Goal: Task Accomplishment & Management: Use online tool/utility

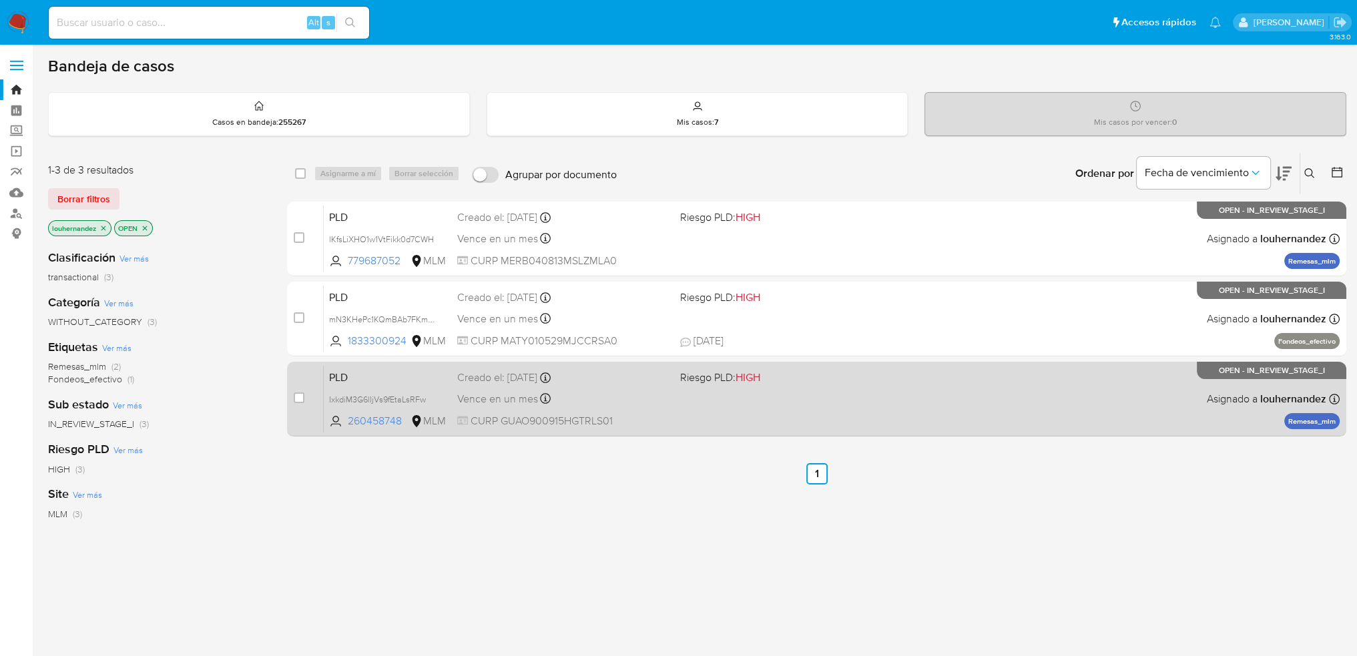
click at [620, 421] on span "CURP GUAO900915HGTRLS01" at bounding box center [563, 421] width 213 height 15
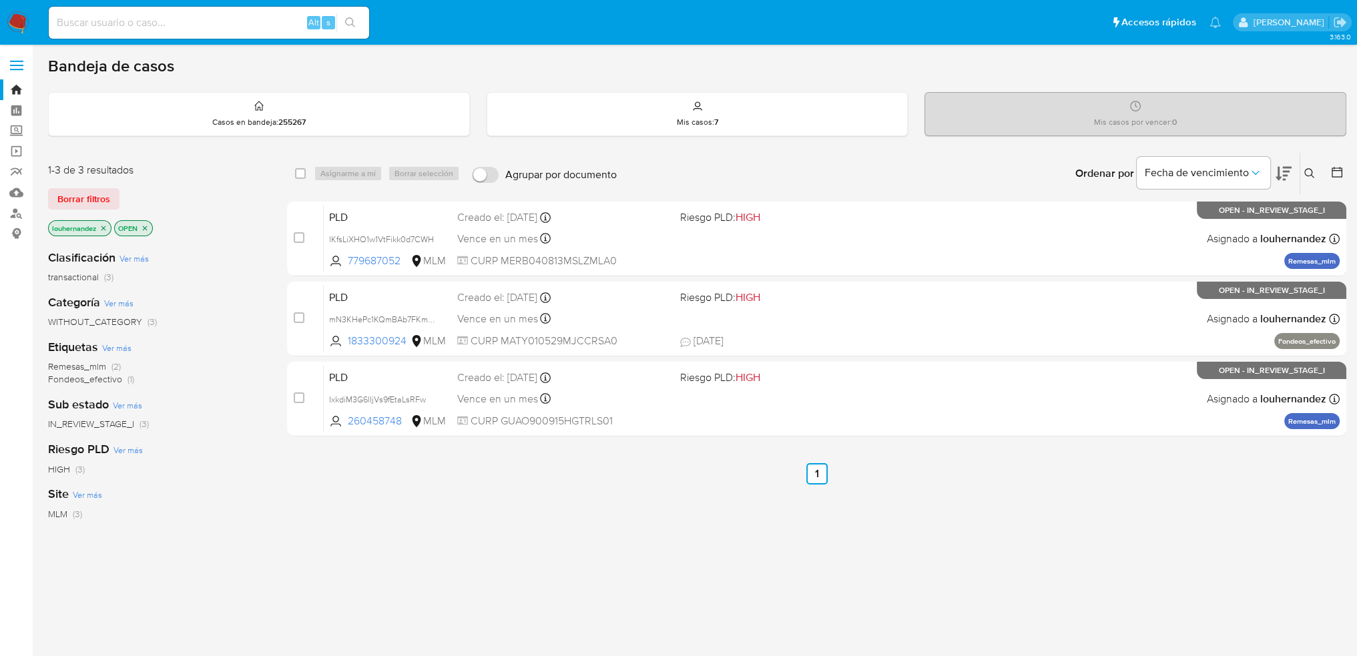
click at [531, 505] on div "select-all-cases-checkbox Asignarme a mí Borrar selección Agrupar por documento…" at bounding box center [817, 454] width 1060 height 605
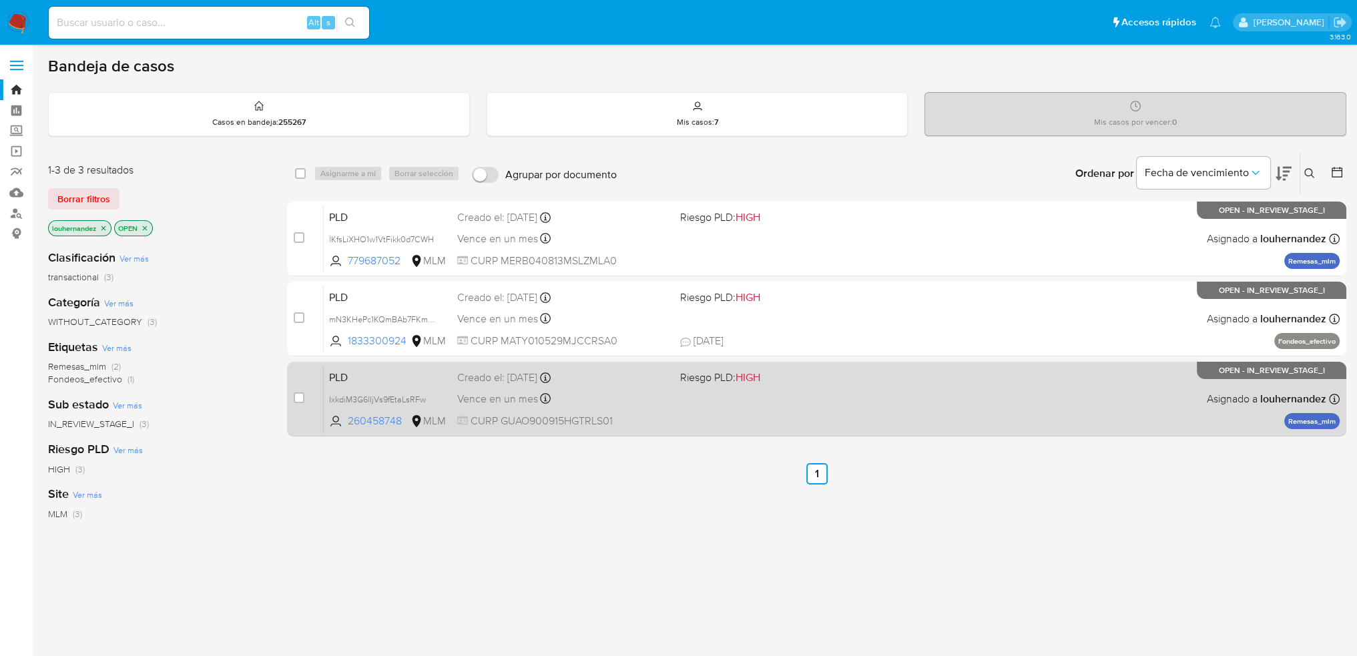
click at [761, 407] on div "PLD IxkdiM3G6lIjVs9fEtaLsRFw 260458748 MLM Riesgo PLD: HIGH Creado el: 12/09/20…" at bounding box center [832, 398] width 1017 height 67
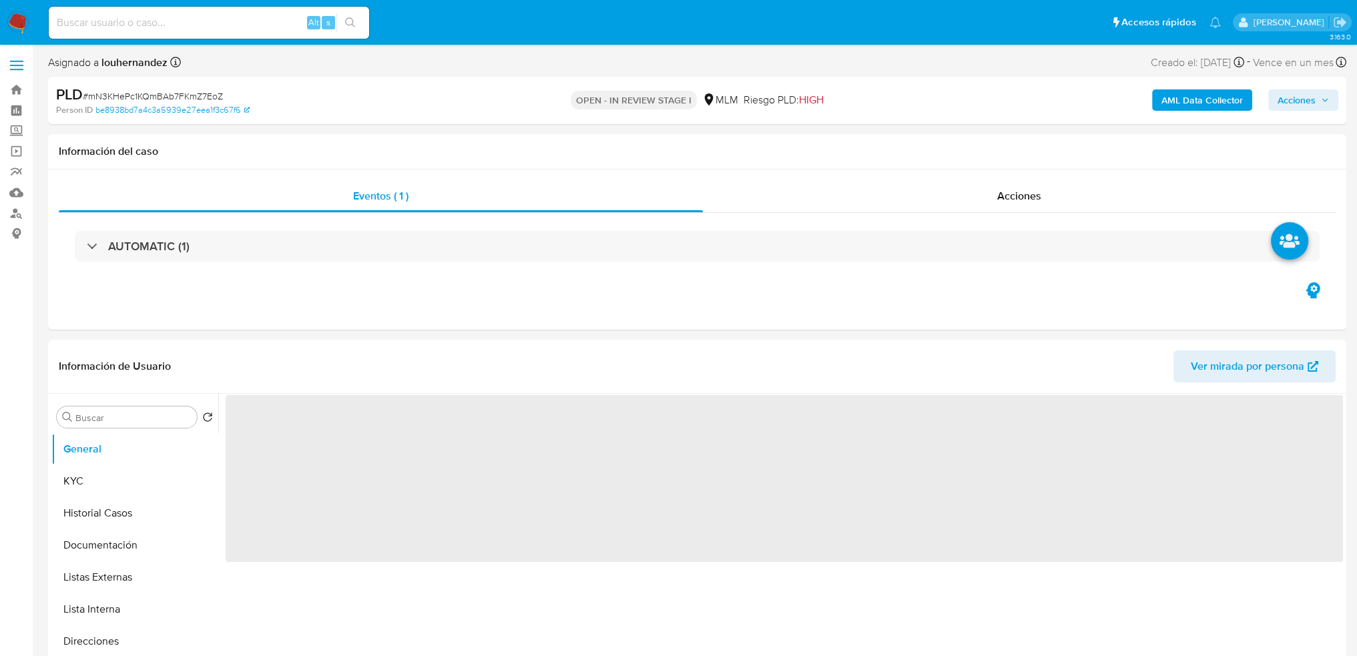
select select "10"
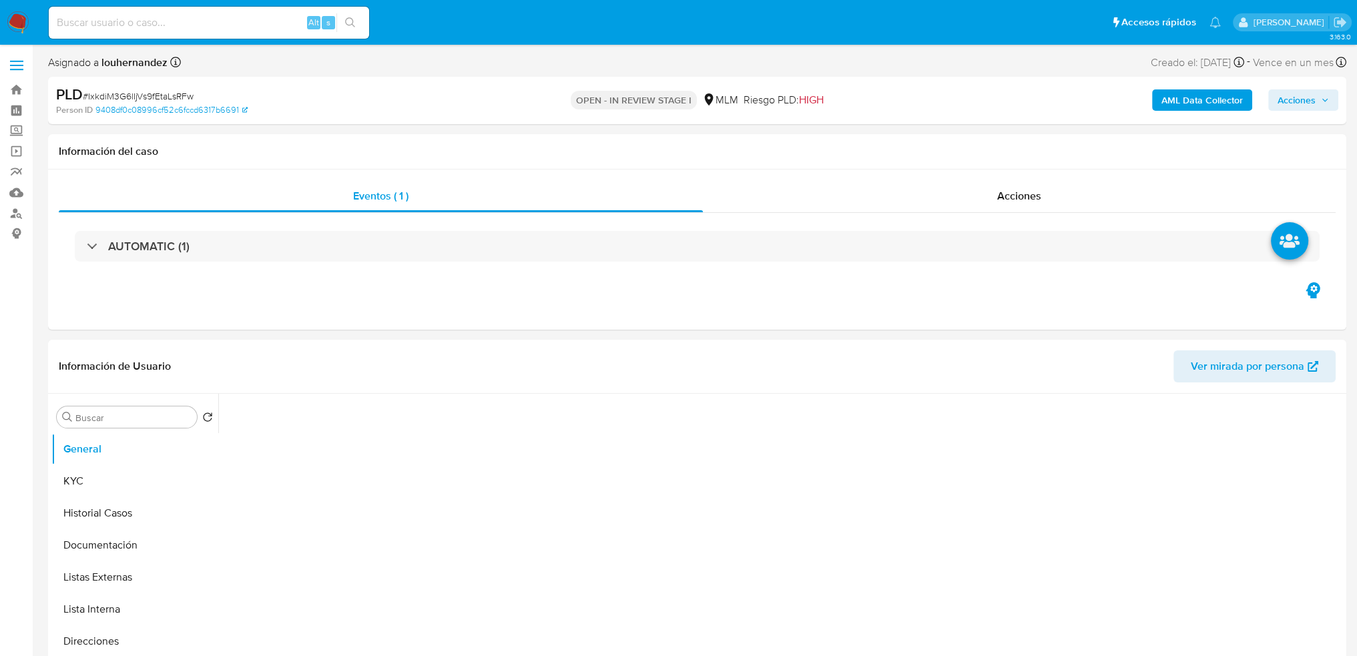
select select "10"
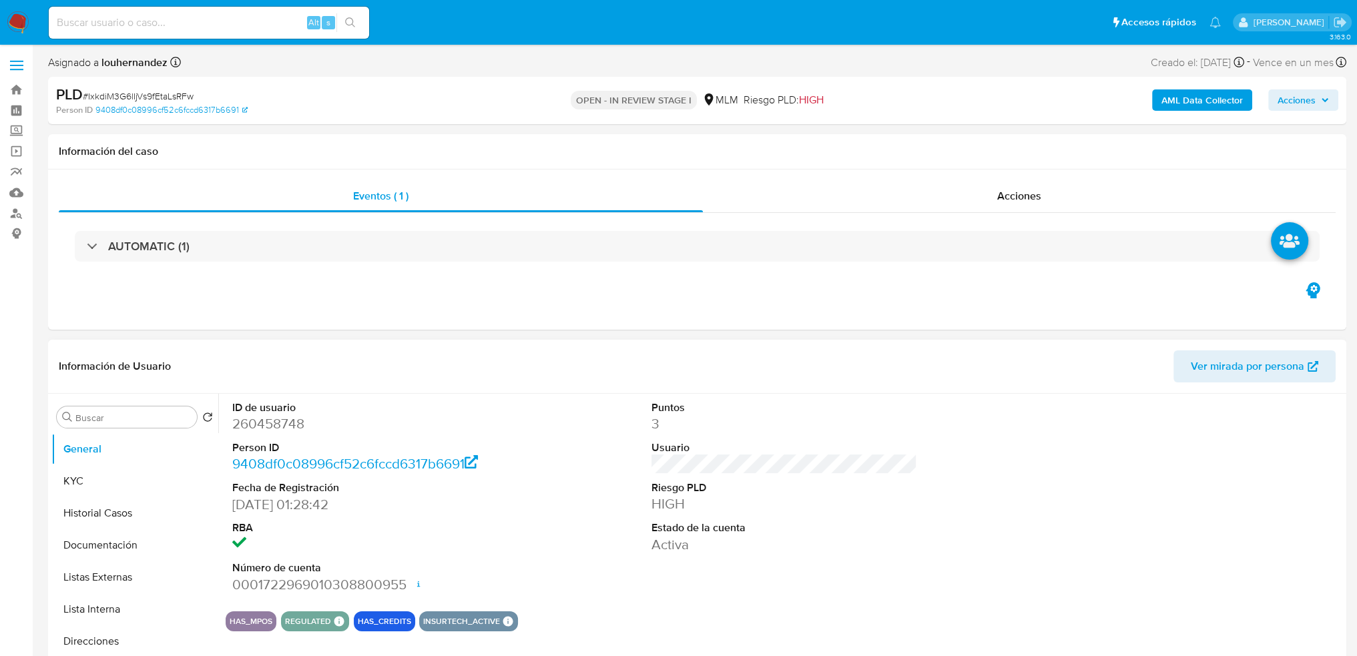
click at [766, 369] on header "Información de Usuario Ver mirada por persona" at bounding box center [697, 367] width 1277 height 32
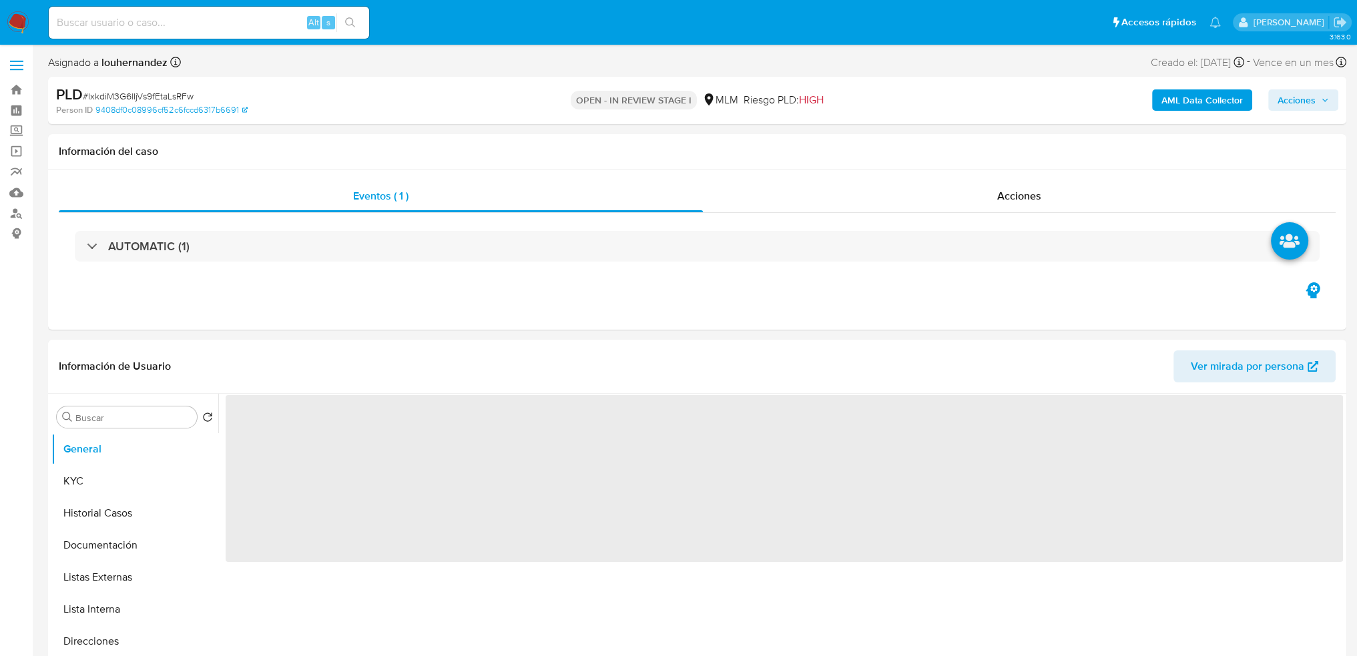
select select "10"
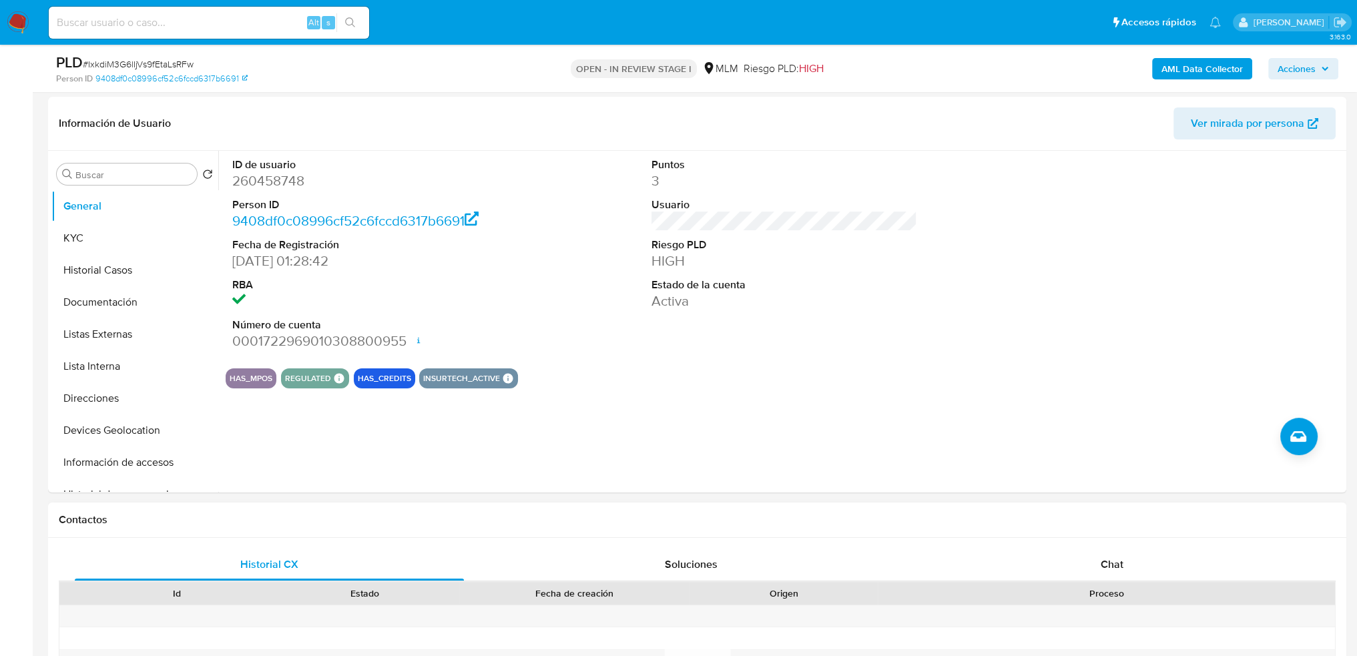
scroll to position [200, 0]
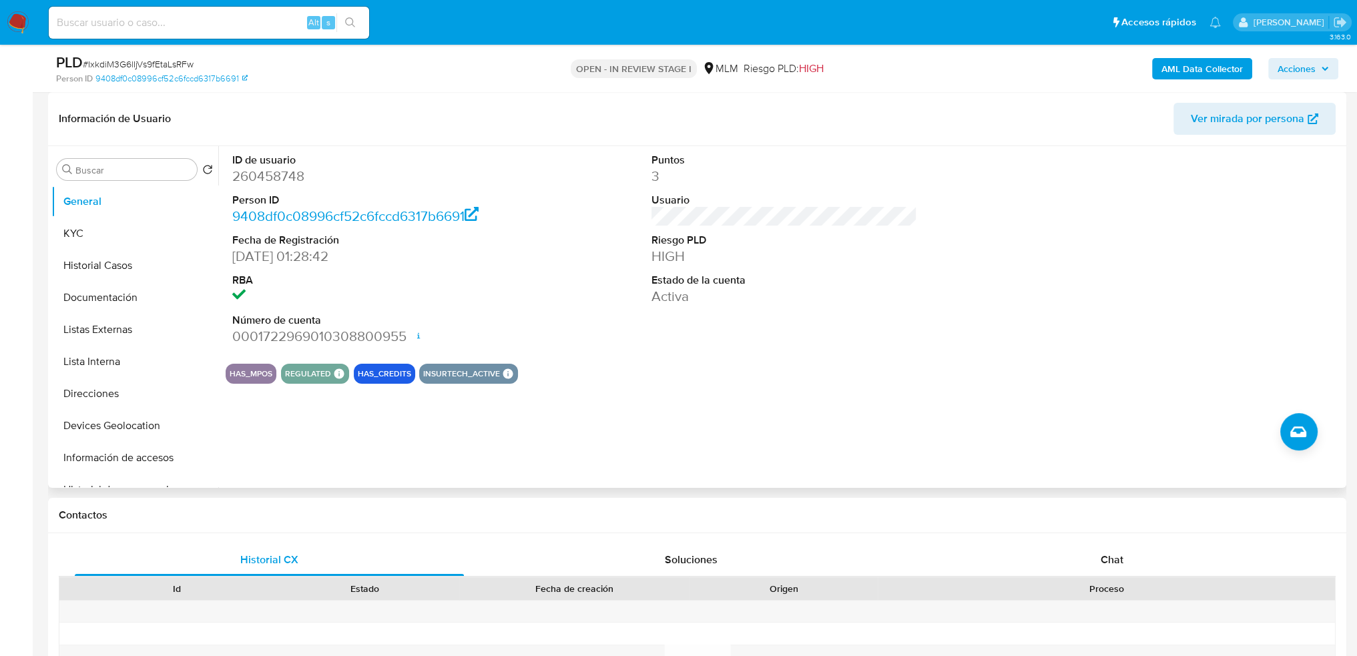
click at [692, 380] on div "ID de usuario 260458748 Person ID 9408df0c08996cf52c6fccd6317b6691 Fecha de Reg…" at bounding box center [780, 317] width 1125 height 342
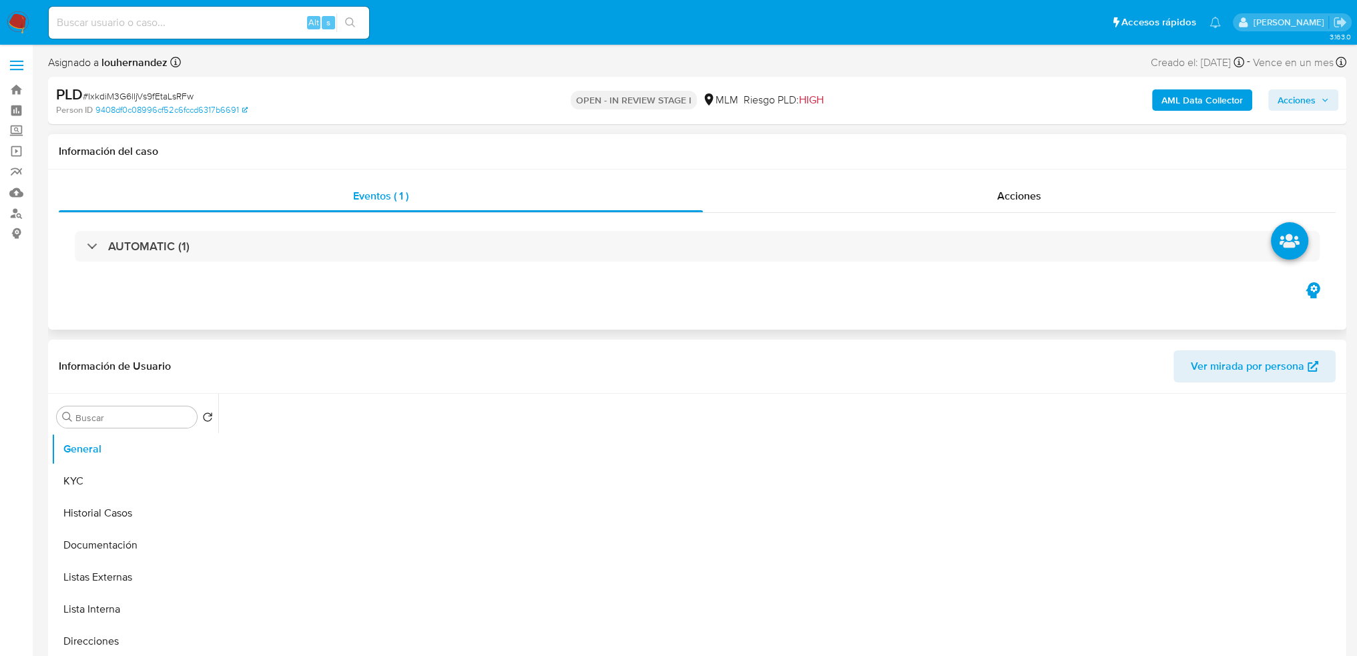
select select "10"
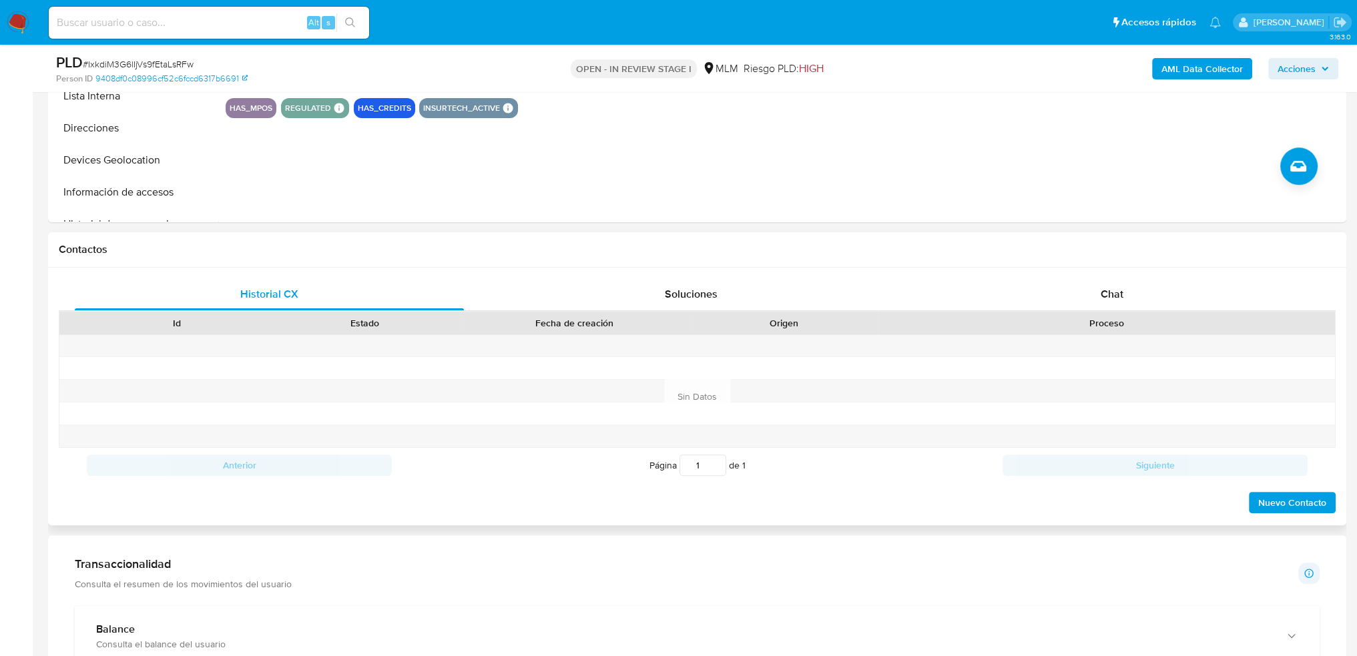
scroll to position [467, 0]
